Goal: Task Accomplishment & Management: Use online tool/utility

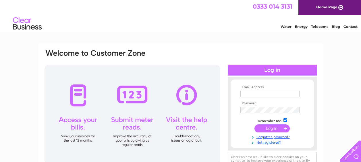
type input "[EMAIL_ADDRESS][DOMAIN_NAME]"
click at [276, 129] on input "submit" at bounding box center [271, 128] width 35 height 8
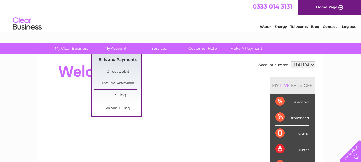
click at [113, 58] on link "Bills and Payments" at bounding box center [117, 59] width 47 height 11
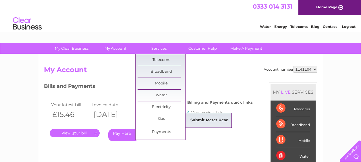
click at [209, 118] on link "Submit Meter Read" at bounding box center [209, 120] width 47 height 11
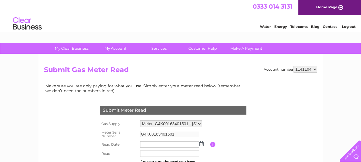
click at [202, 144] on img at bounding box center [201, 143] width 4 height 5
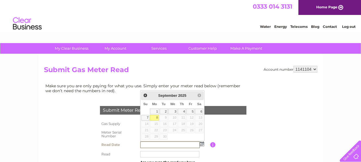
drag, startPoint x: 156, startPoint y: 117, endPoint x: 156, endPoint y: 120, distance: 3.2
click at [156, 117] on link "8" at bounding box center [154, 118] width 9 height 6
type input "2025/09/08"
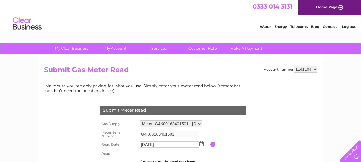
click at [150, 158] on td at bounding box center [175, 153] width 72 height 9
click at [147, 155] on input "text" at bounding box center [170, 153] width 60 height 7
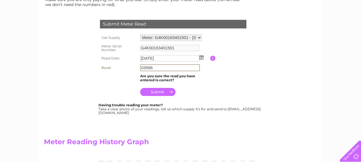
type input "03568"
click at [163, 92] on input "submit" at bounding box center [157, 92] width 35 height 8
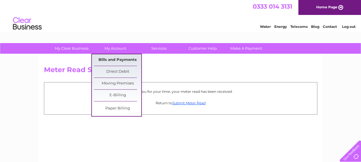
click at [114, 57] on link "Bills and Payments" at bounding box center [117, 59] width 47 height 11
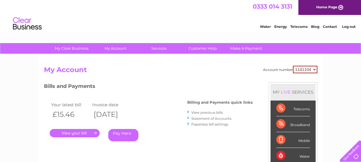
click at [77, 131] on link "." at bounding box center [75, 133] width 50 height 8
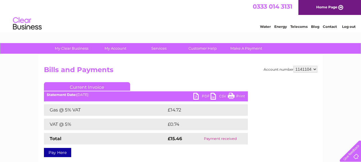
click at [204, 97] on link "PDF" at bounding box center [201, 97] width 17 height 8
